Goal: Task Accomplishment & Management: Manage account settings

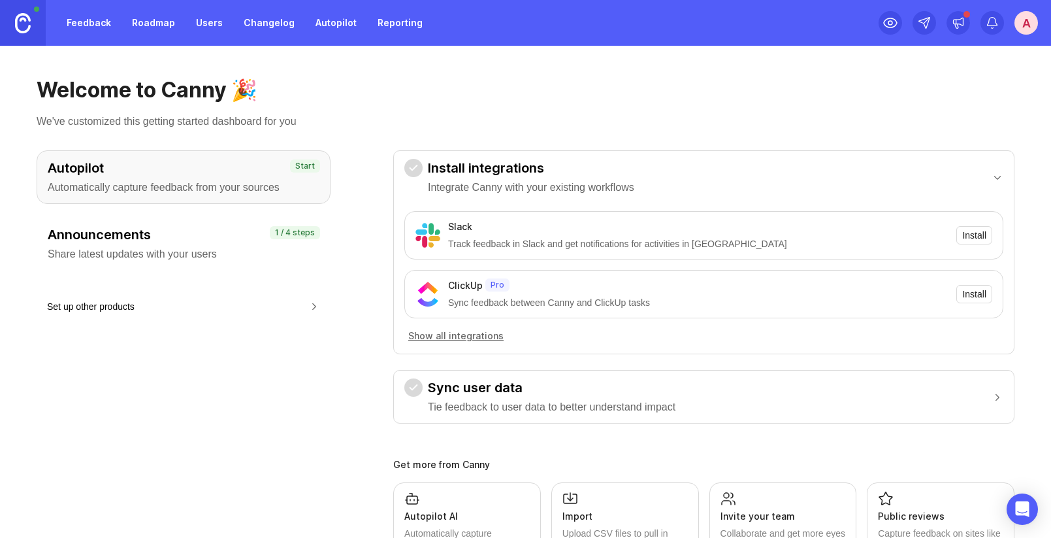
click at [1023, 23] on div "A" at bounding box center [1027, 23] width 24 height 24
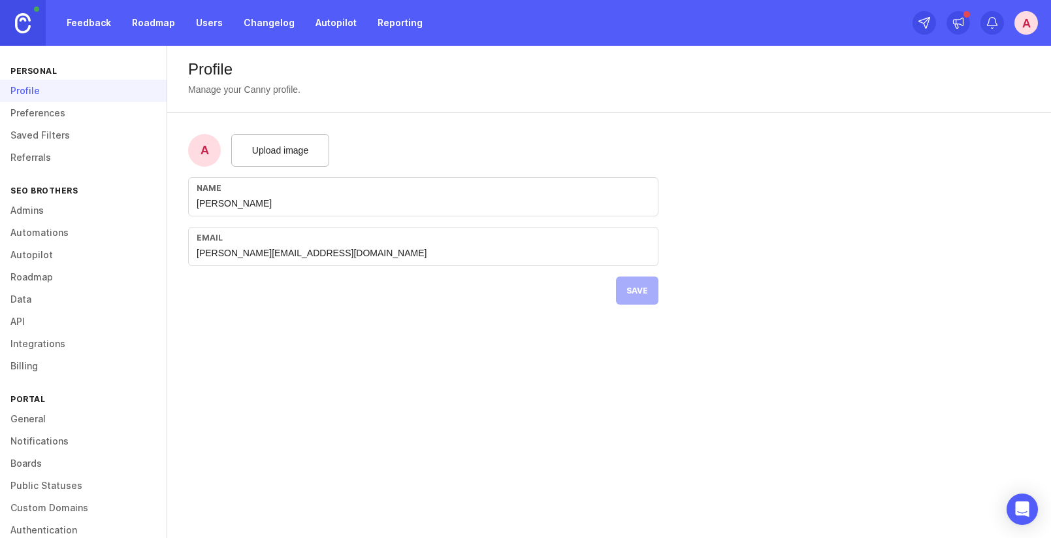
scroll to position [21, 0]
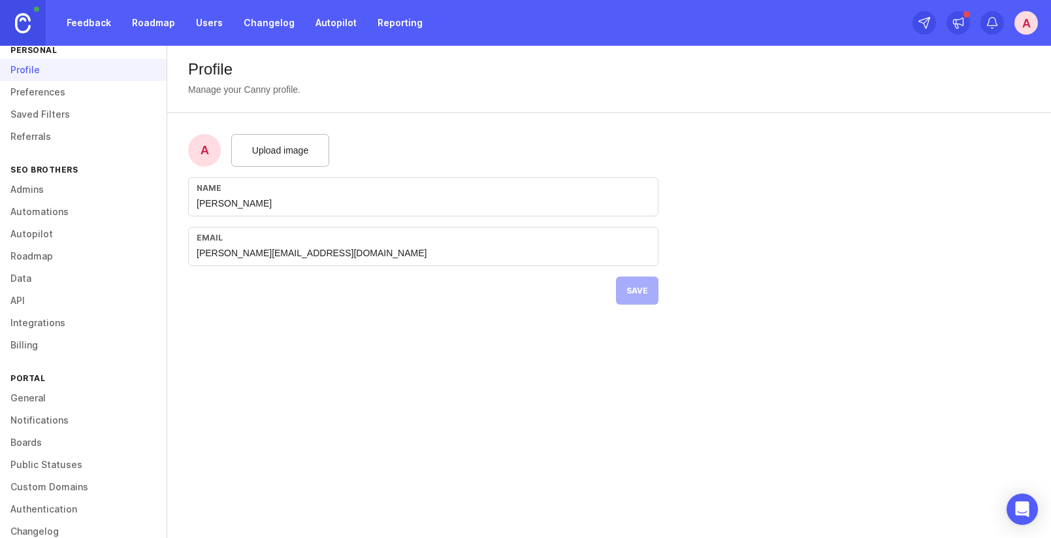
click at [42, 352] on link "Billing" at bounding box center [83, 345] width 167 height 22
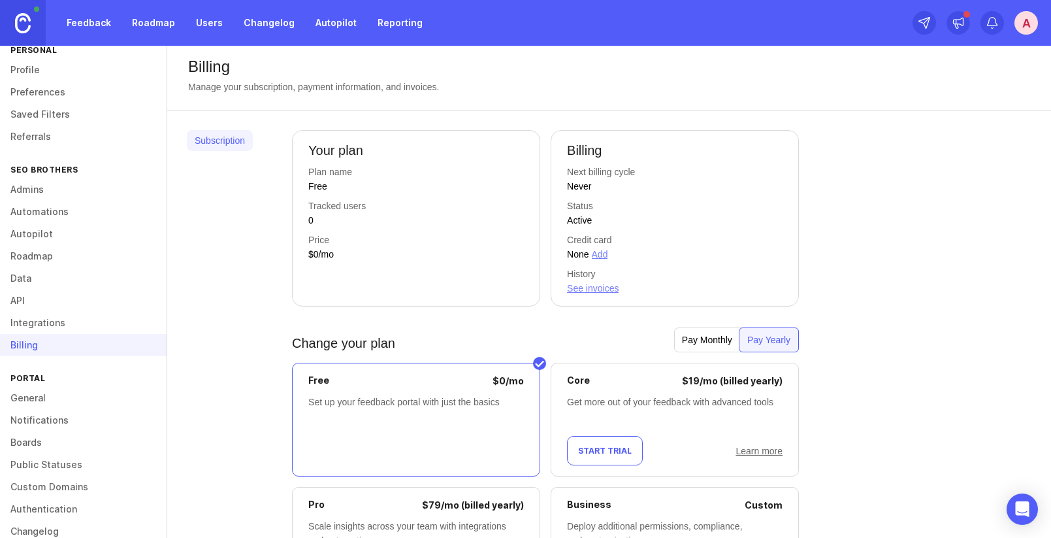
scroll to position [16, 0]
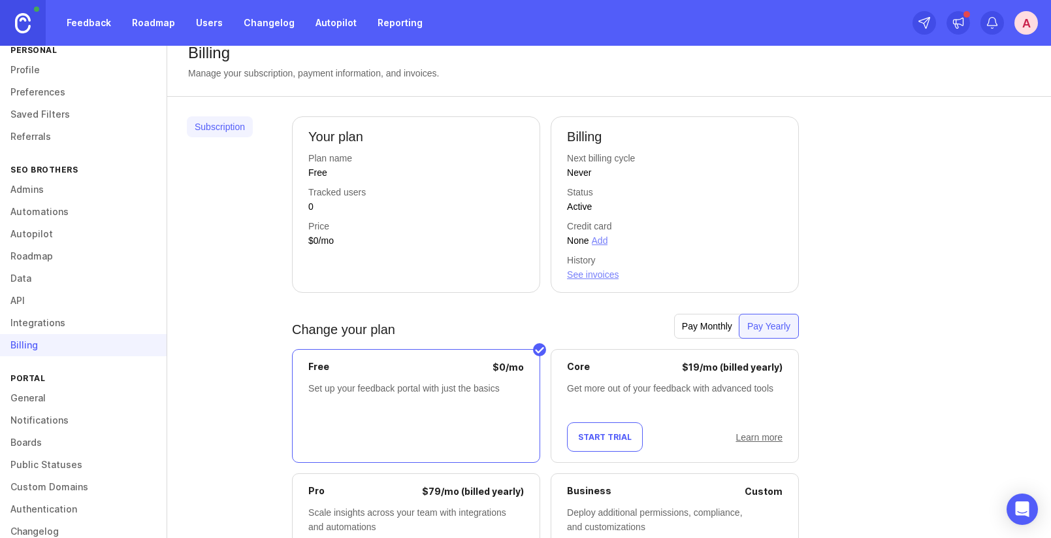
click at [764, 436] on link "Learn more" at bounding box center [759, 437] width 47 height 10
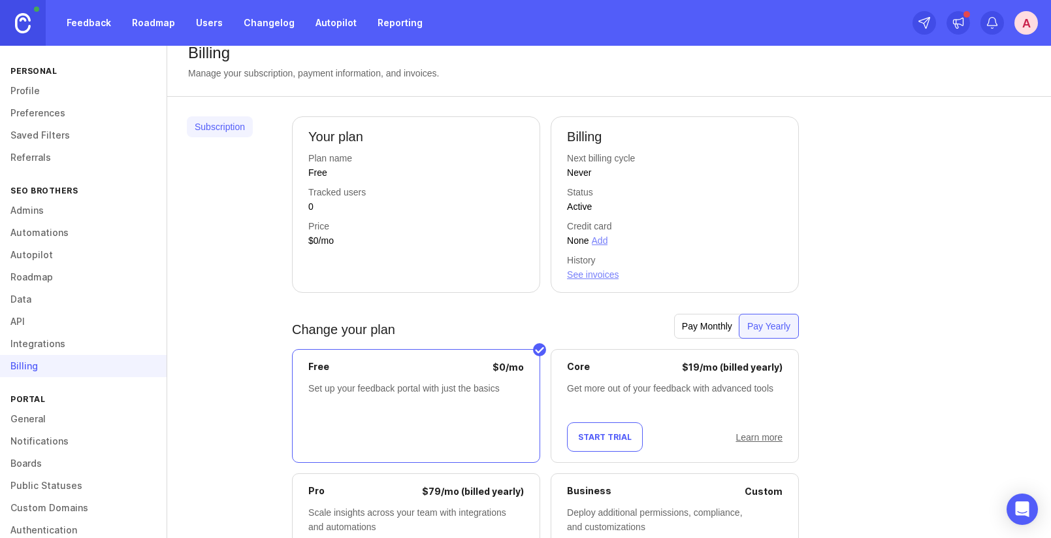
click at [159, 22] on link "Roadmap" at bounding box center [153, 23] width 59 height 24
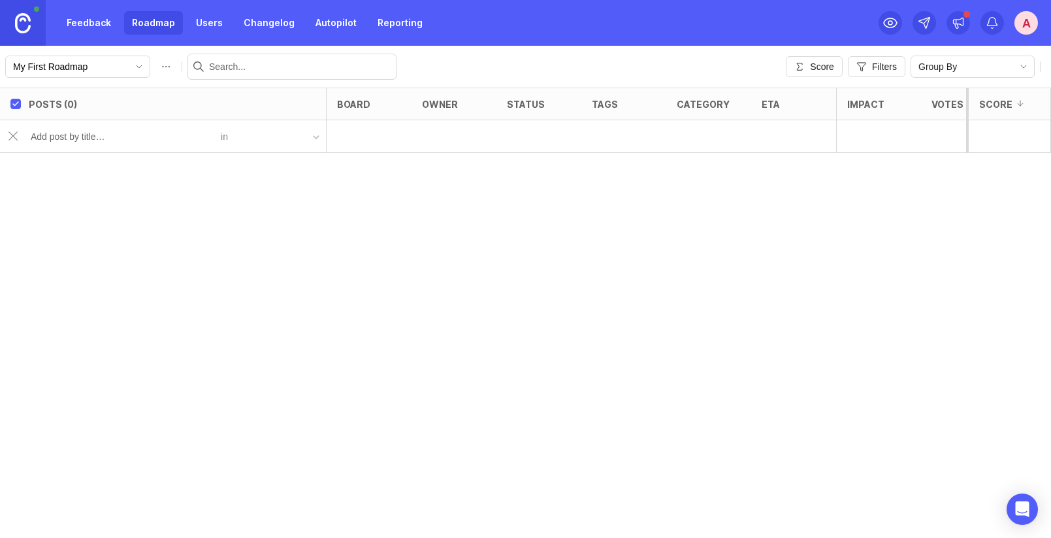
click at [311, 138] on button "button" at bounding box center [277, 136] width 98 height 19
click at [316, 133] on button "button" at bounding box center [277, 136] width 98 height 19
click at [80, 67] on input "My First Roadmap" at bounding box center [70, 66] width 114 height 14
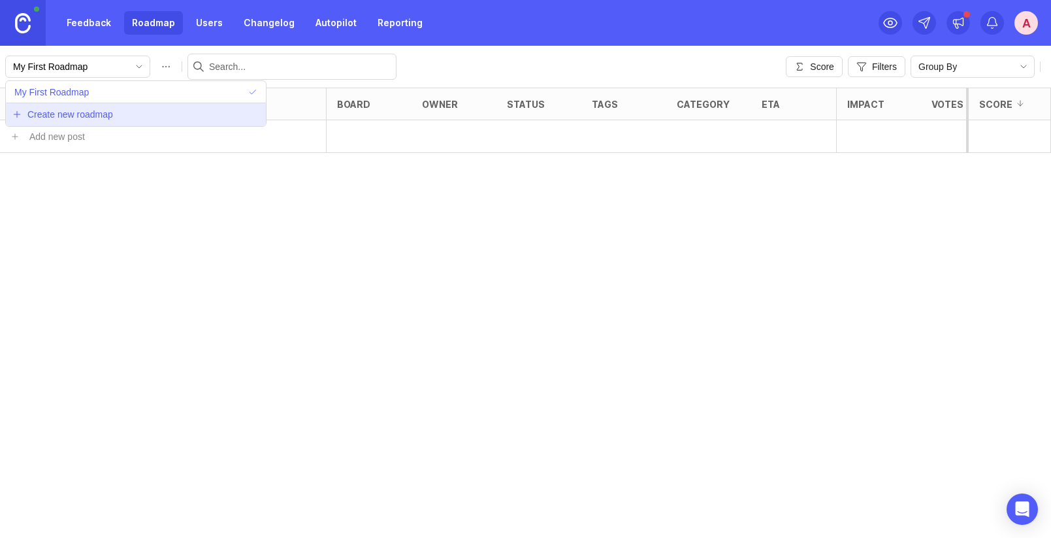
click at [84, 114] on span "Create new roadmap" at bounding box center [70, 114] width 86 height 13
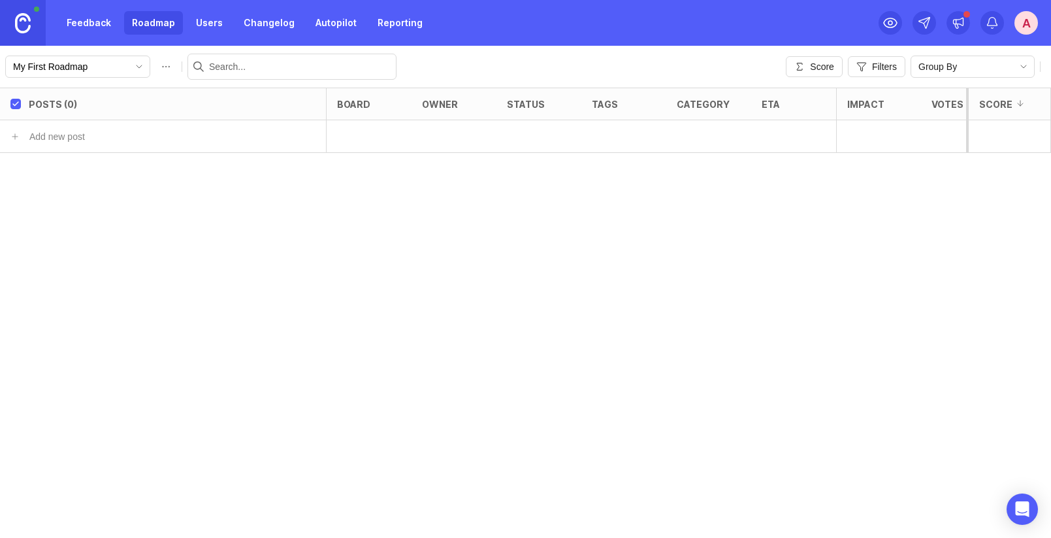
click at [114, 67] on input "My First Roadmap" at bounding box center [70, 66] width 114 height 14
click at [155, 67] on button "Roadmap options" at bounding box center [165, 66] width 21 height 21
type input "The Portal"
click button "save" at bounding box center [211, 67] width 41 height 23
type input "The Portal"
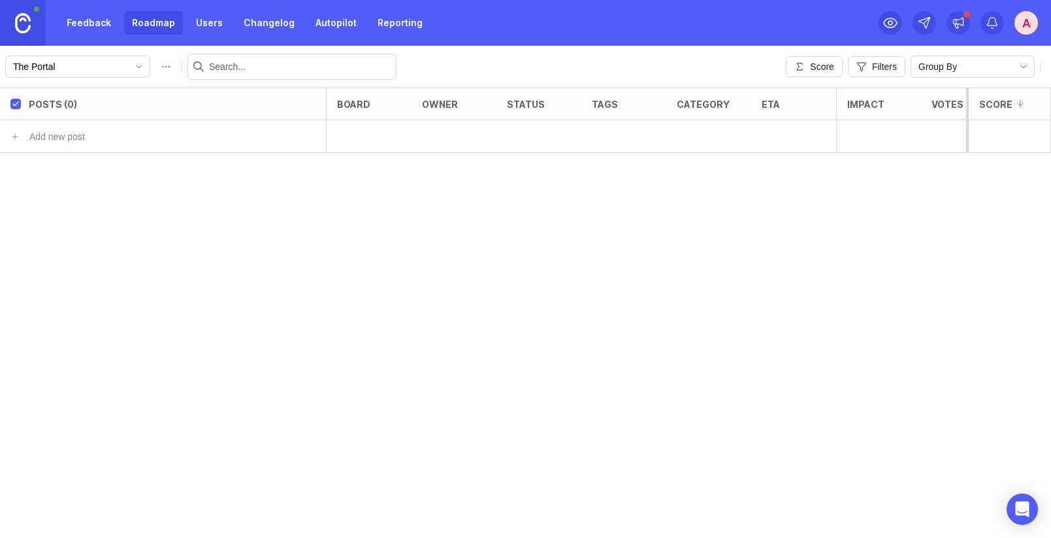
click at [129, 60] on span "toggle menu" at bounding box center [139, 66] width 21 height 14
click at [231, 220] on div "Posts (0) board owner status tags category eta Impact Votes Effort Score Add ne…" at bounding box center [525, 313] width 1051 height 450
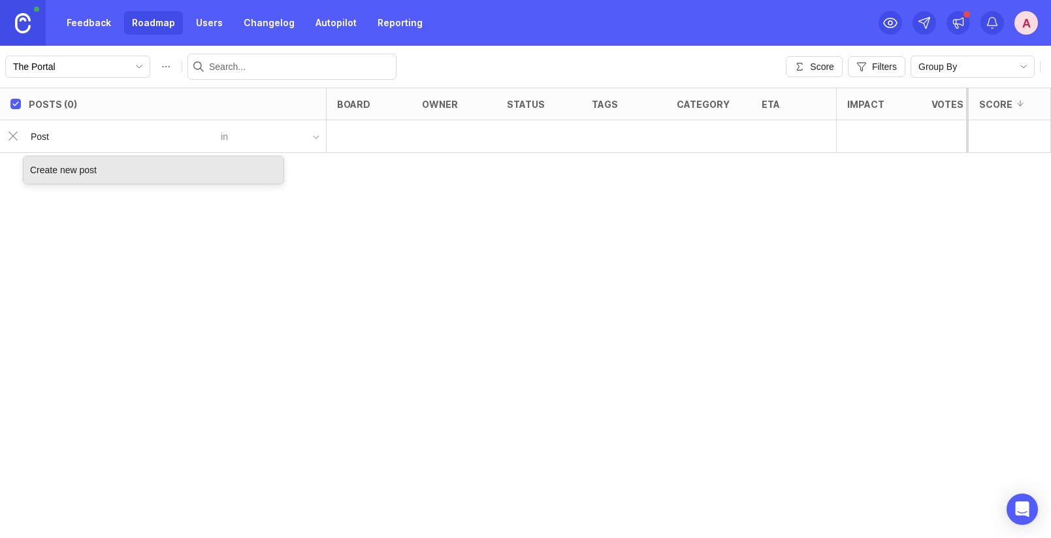
type input "Post"
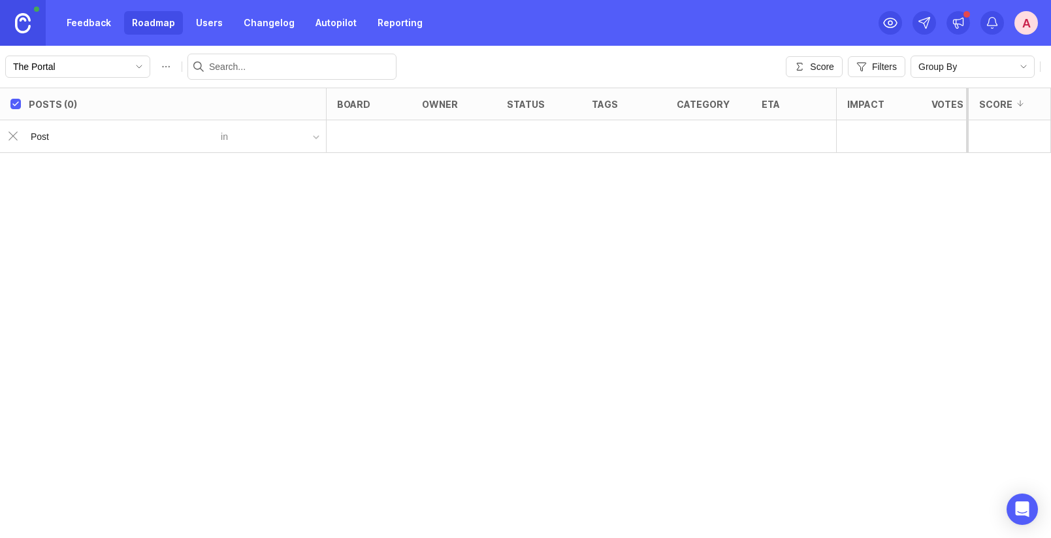
click at [316, 134] on div "button" at bounding box center [316, 137] width 7 height 7
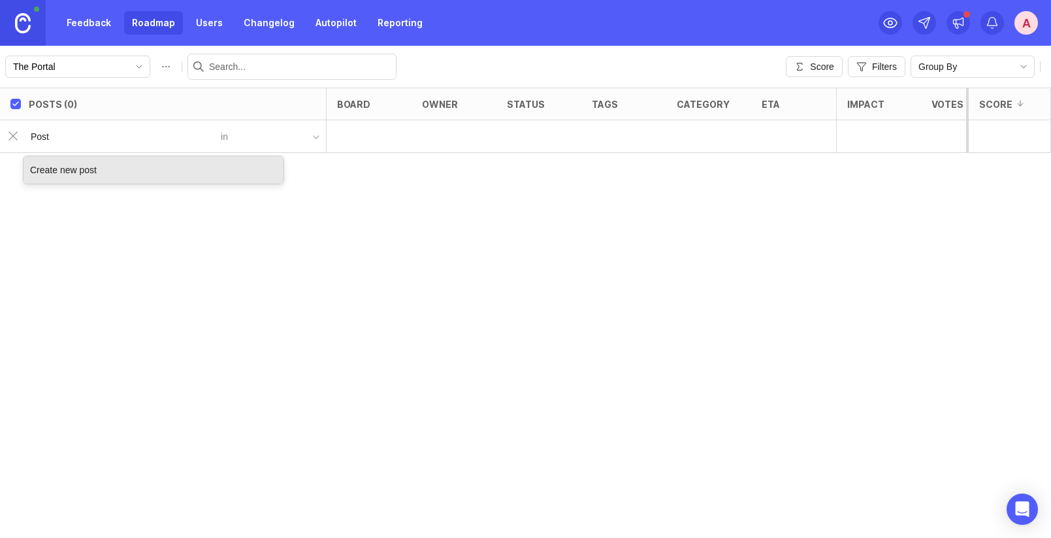
click at [161, 142] on input "Post" at bounding box center [122, 136] width 182 height 14
click at [109, 169] on div "Create new post" at bounding box center [154, 169] width 260 height 27
type input "Post Title"
click at [99, 175] on div "Create new post" at bounding box center [154, 169] width 260 height 27
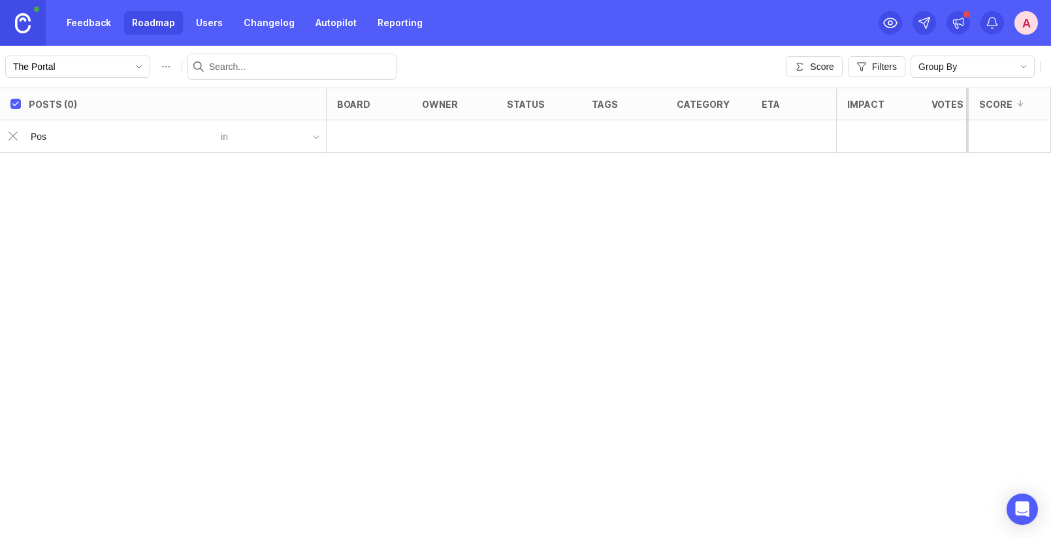
type input "Post"
click at [284, 203] on div "Posts (0) board owner status tags category eta Impact Votes Effort Score Someth…" at bounding box center [525, 313] width 1051 height 450
